Goal: Navigation & Orientation: Find specific page/section

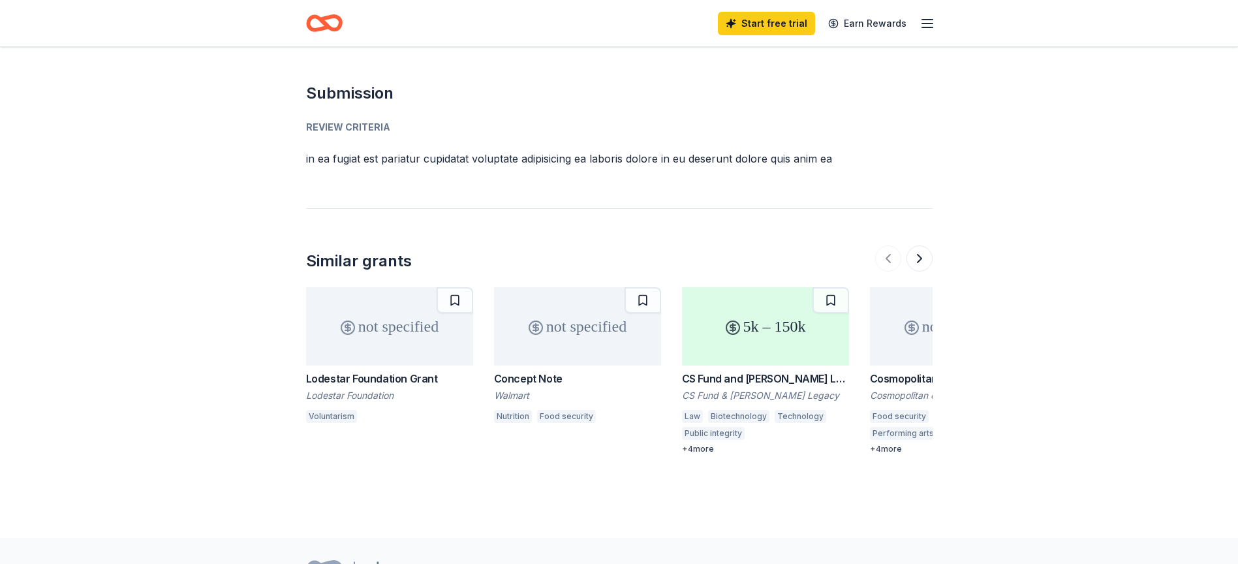
scroll to position [1442, 0]
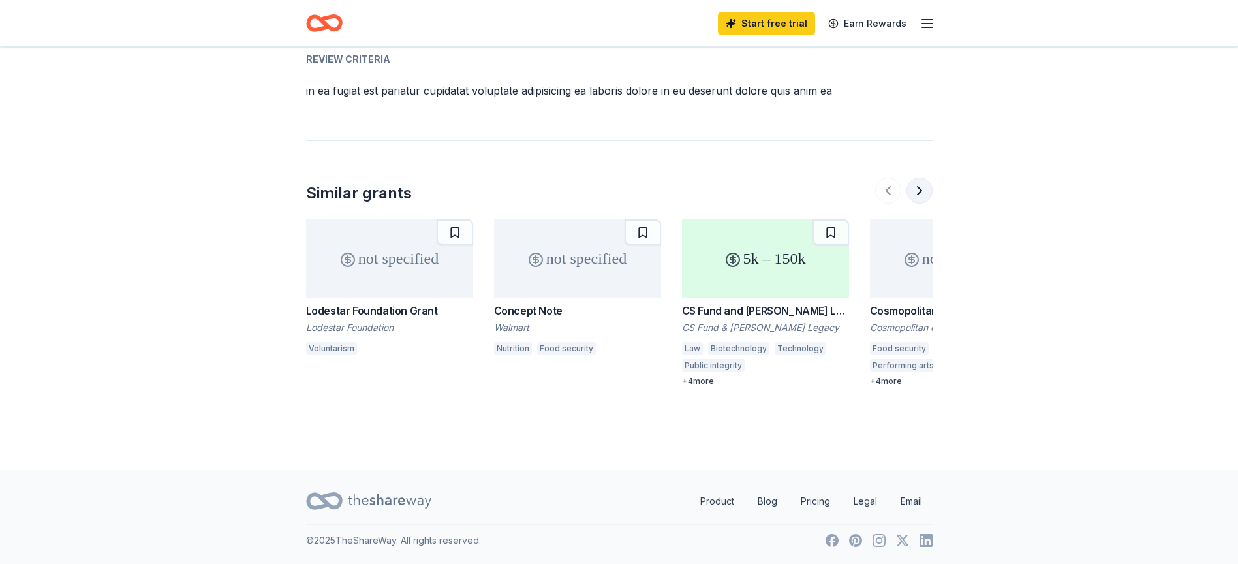
click at [917, 189] on button at bounding box center [920, 191] width 26 height 26
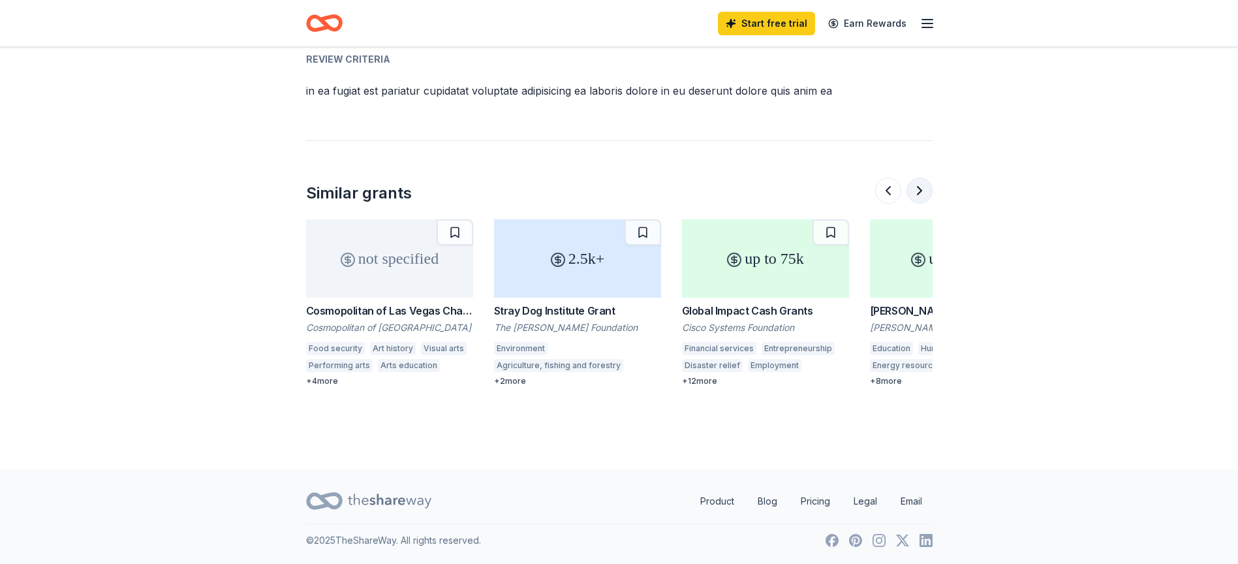
click at [917, 189] on button at bounding box center [920, 191] width 26 height 26
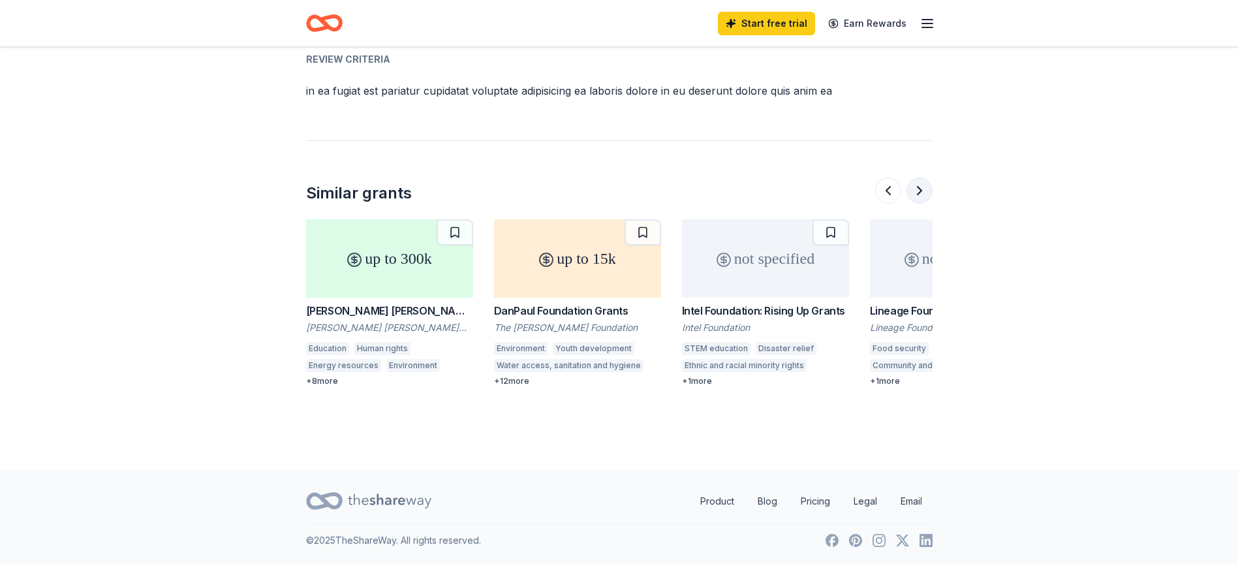
click at [917, 189] on button at bounding box center [920, 191] width 26 height 26
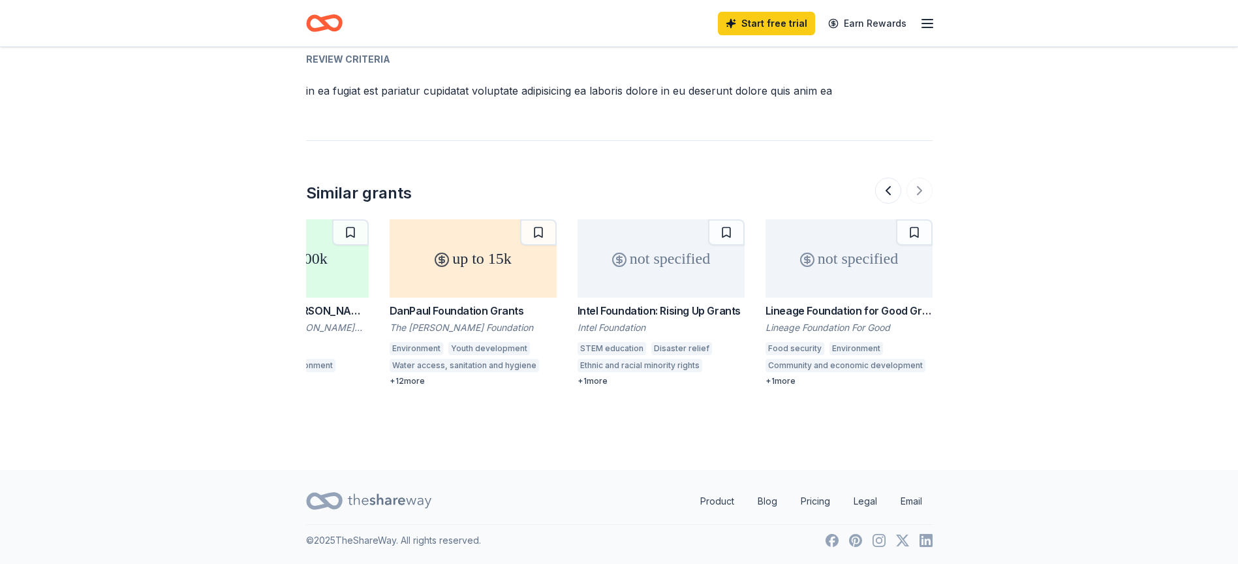
click at [367, 501] on icon at bounding box center [390, 501] width 84 height 27
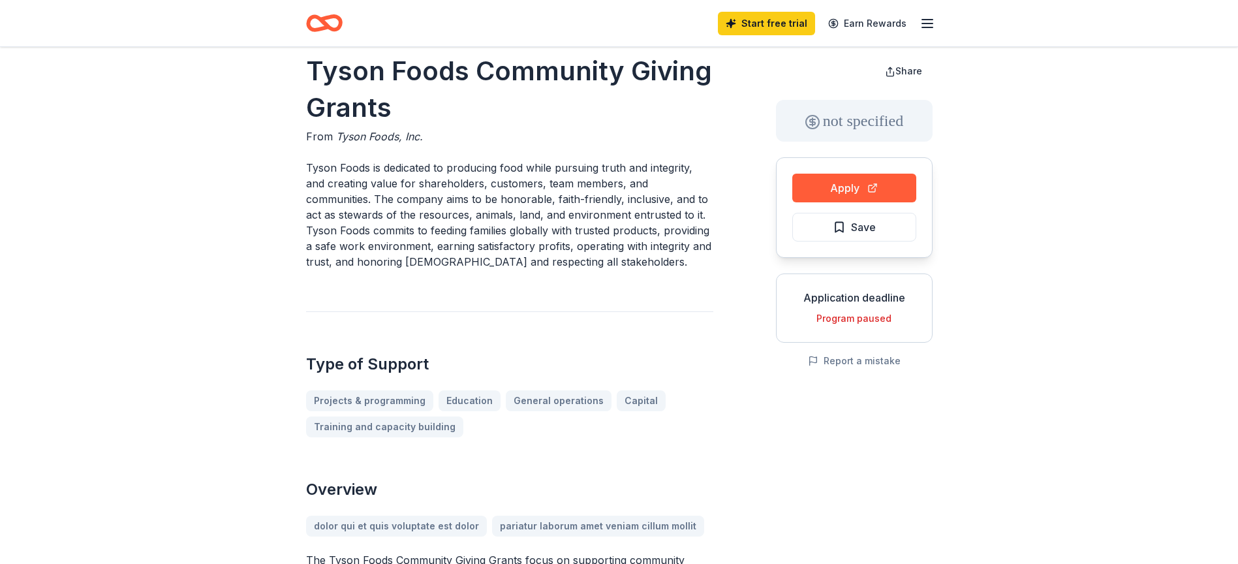
scroll to position [0, 0]
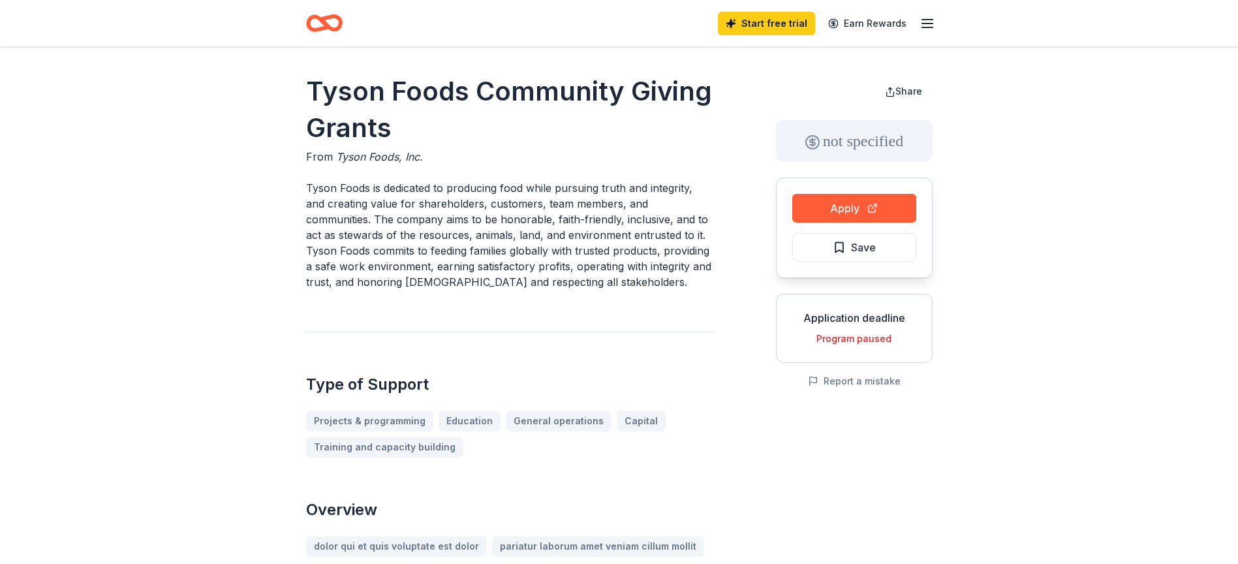
click at [322, 22] on icon "Home" at bounding box center [330, 22] width 20 height 13
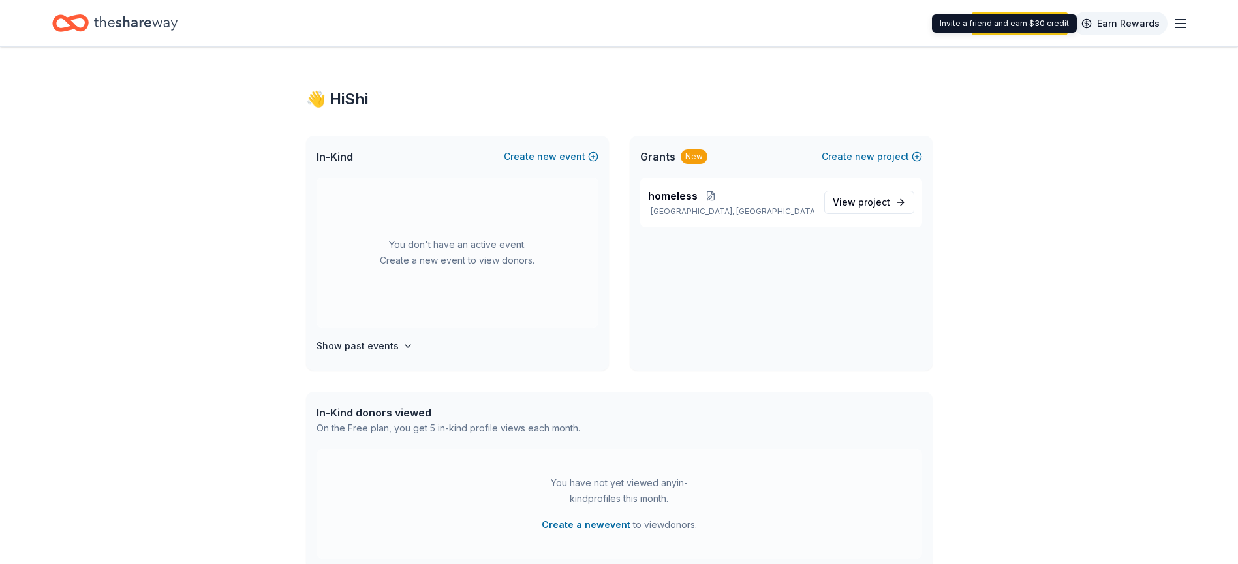
click at [1125, 24] on link "Earn Rewards" at bounding box center [1121, 24] width 94 height 24
click at [128, 21] on icon "Home" at bounding box center [136, 23] width 84 height 14
click at [61, 16] on icon "Home" at bounding box center [64, 22] width 20 height 13
click at [1173, 24] on div "Start free trial Earn Rewards" at bounding box center [1079, 23] width 217 height 31
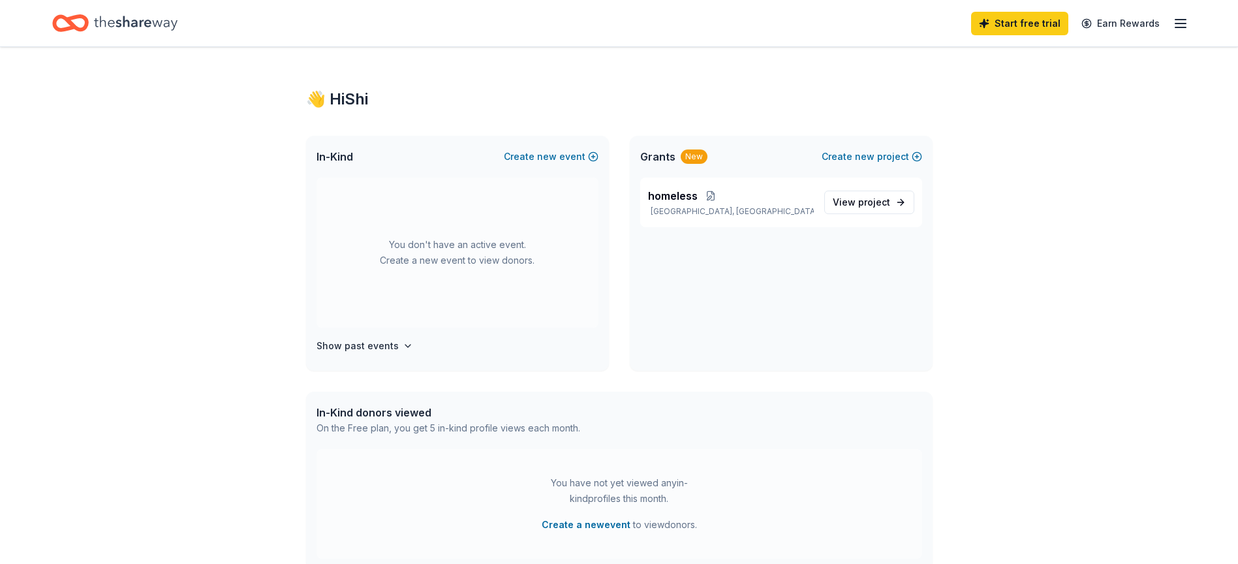
click at [1176, 24] on line "button" at bounding box center [1181, 24] width 10 height 0
click at [1029, 104] on link "Account" at bounding box center [1024, 101] width 41 height 13
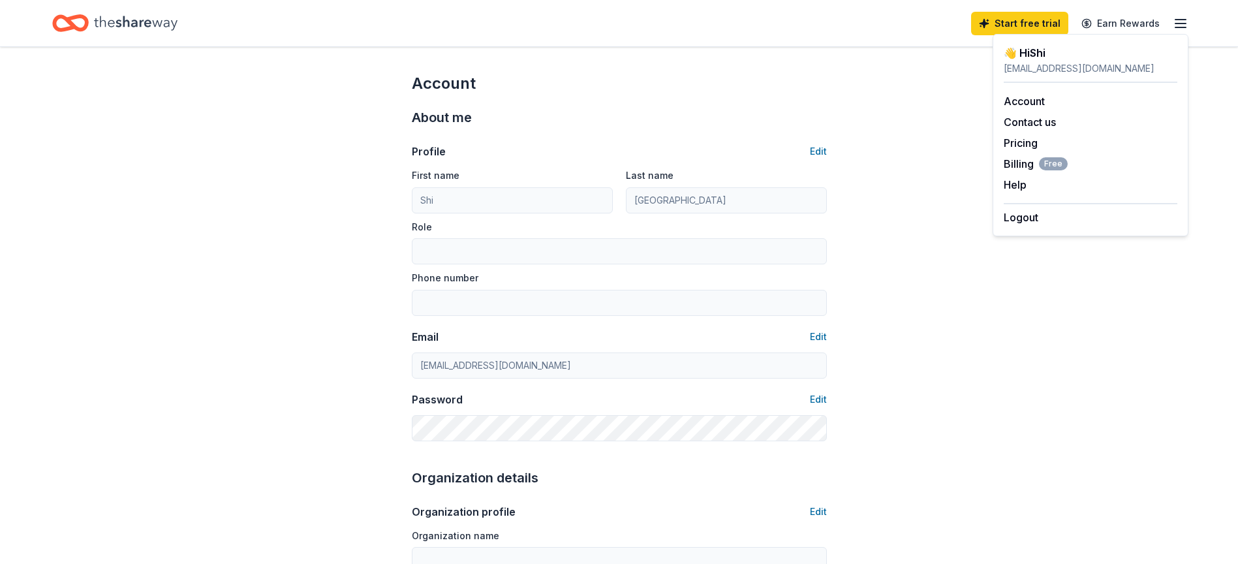
click at [138, 25] on icon "Home" at bounding box center [136, 23] width 84 height 27
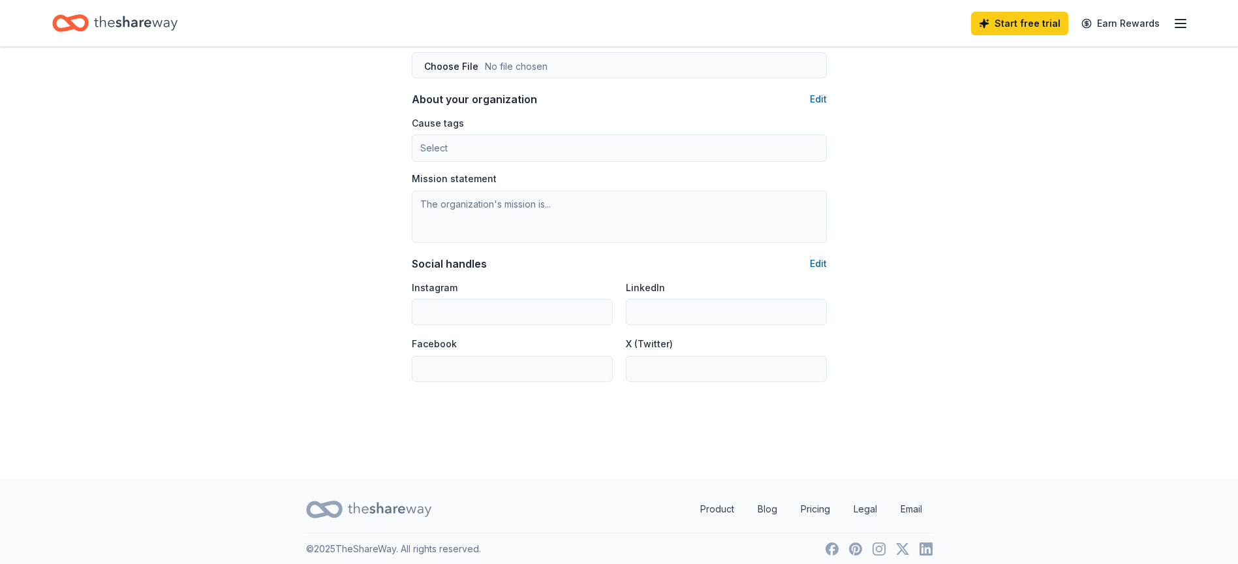
scroll to position [742, 0]
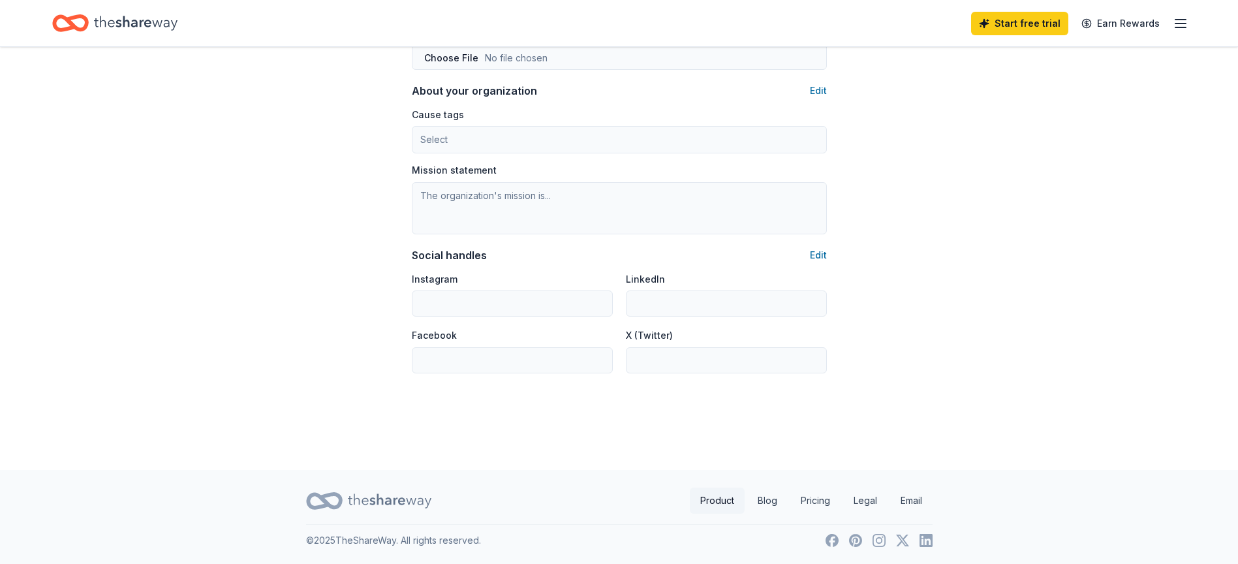
click at [710, 496] on link "Product" at bounding box center [717, 501] width 55 height 26
